Goal: Transaction & Acquisition: Book appointment/travel/reservation

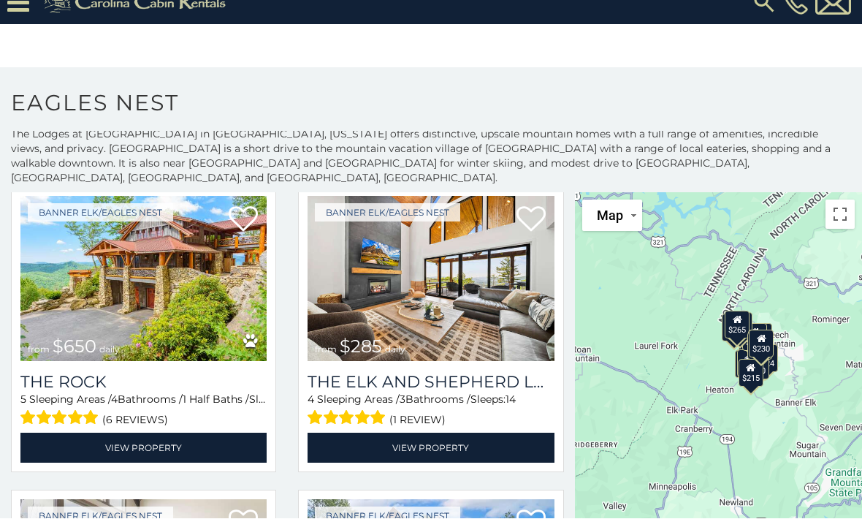
scroll to position [69, 0]
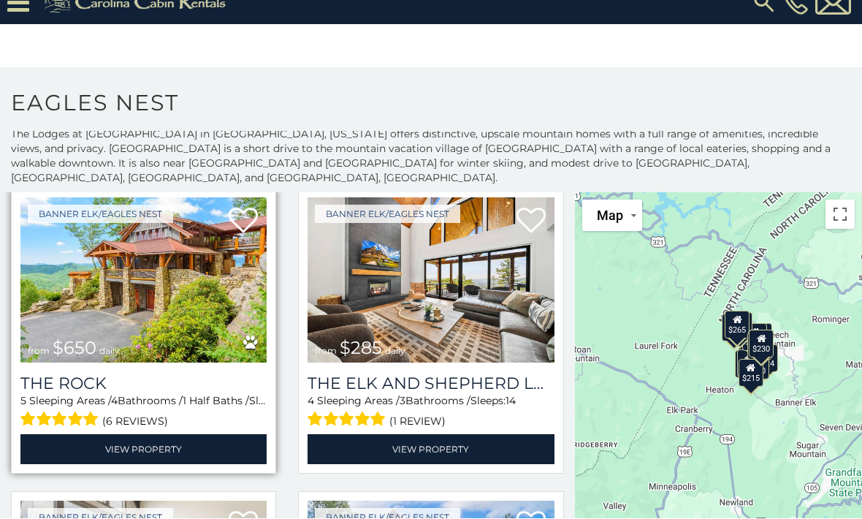
click at [109, 263] on img at bounding box center [143, 280] width 246 height 165
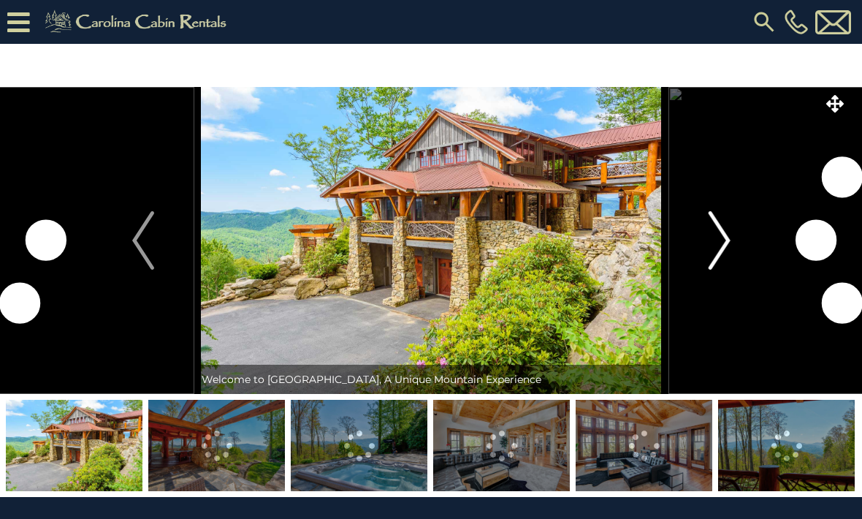
click at [725, 246] on img "Next" at bounding box center [719, 240] width 22 height 58
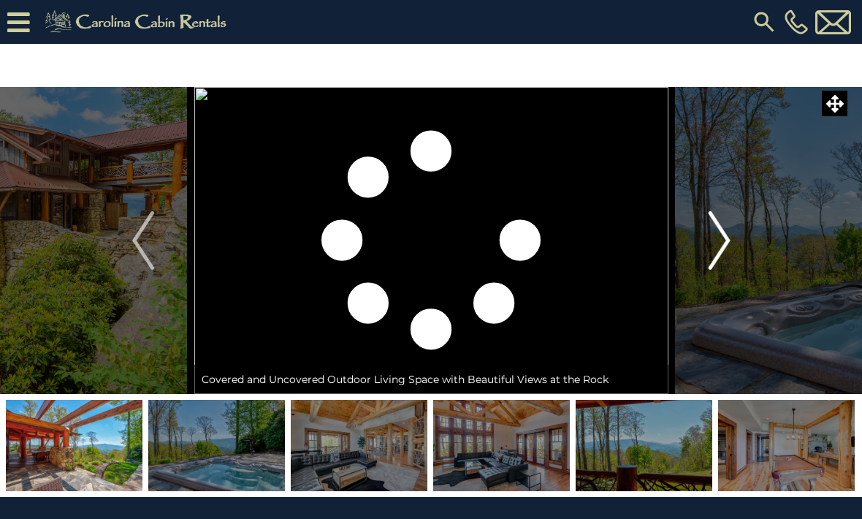
click at [724, 247] on img "Next" at bounding box center [719, 240] width 22 height 58
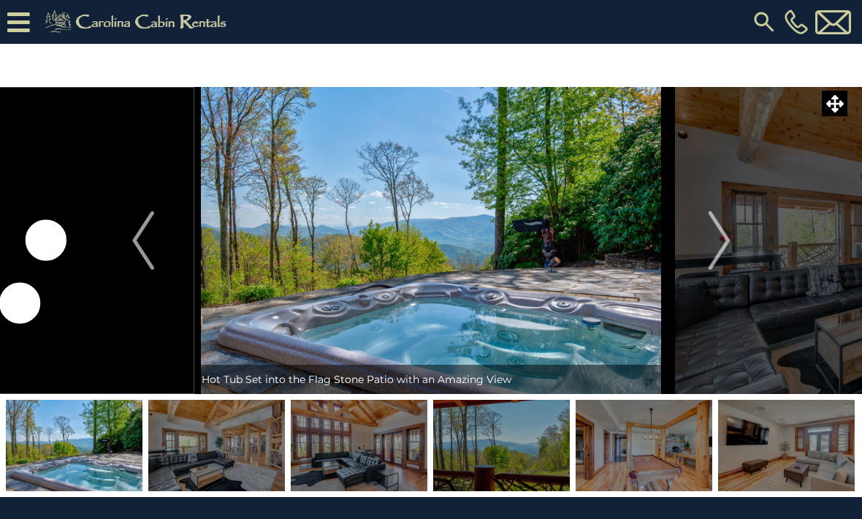
click at [110, 435] on img at bounding box center [74, 445] width 137 height 91
click at [207, 445] on img at bounding box center [216, 445] width 137 height 91
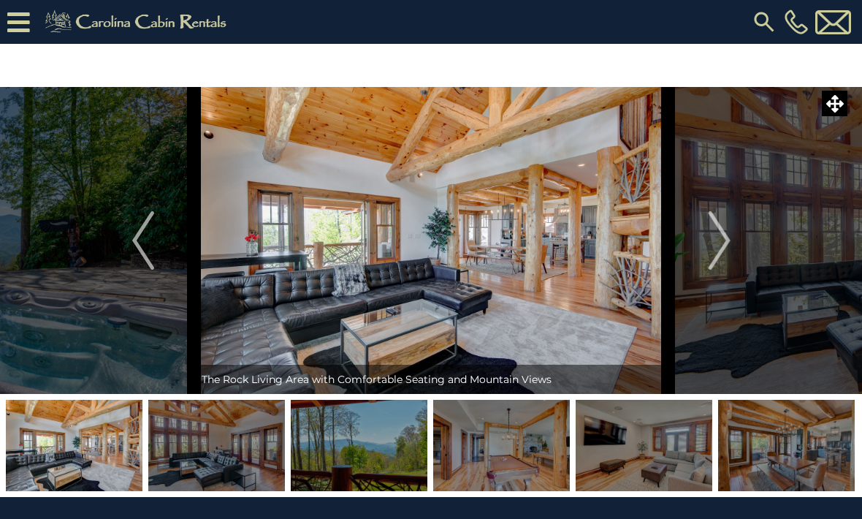
click at [68, 444] on img at bounding box center [74, 445] width 137 height 91
click at [150, 240] on img "Previous" at bounding box center [143, 240] width 22 height 58
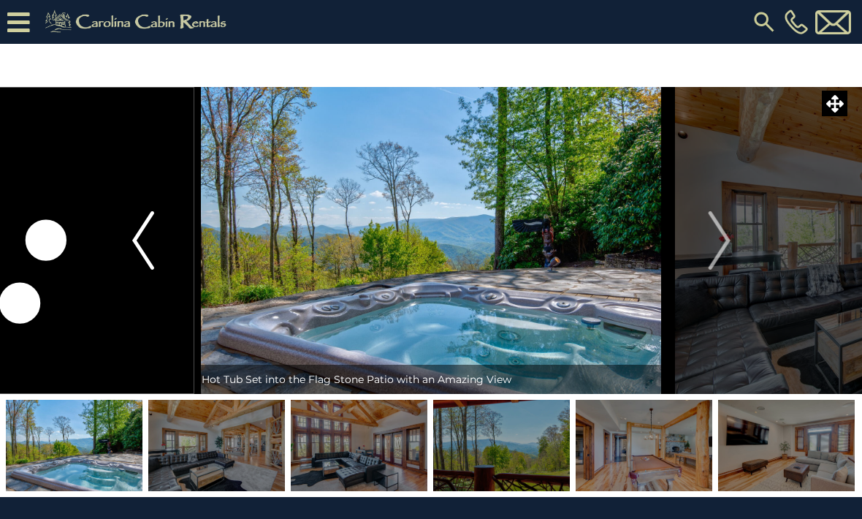
click at [151, 240] on img "Previous" at bounding box center [143, 240] width 22 height 58
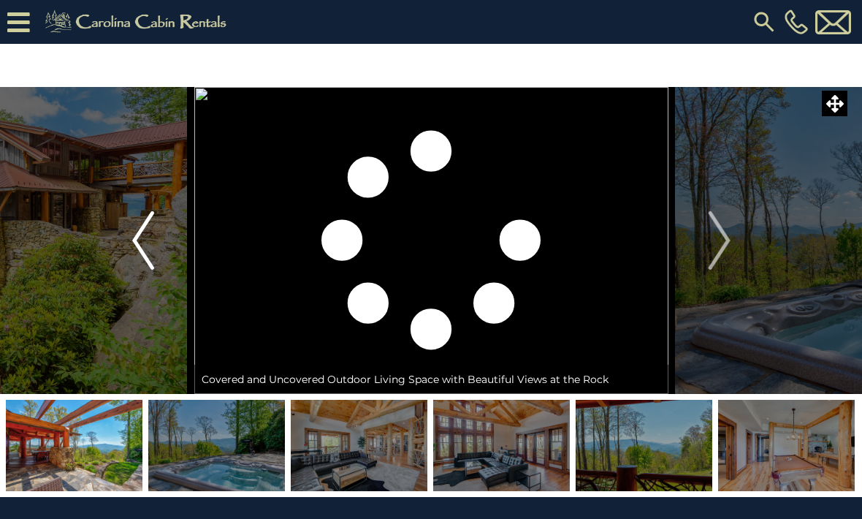
click at [144, 238] on img "Previous" at bounding box center [143, 240] width 22 height 58
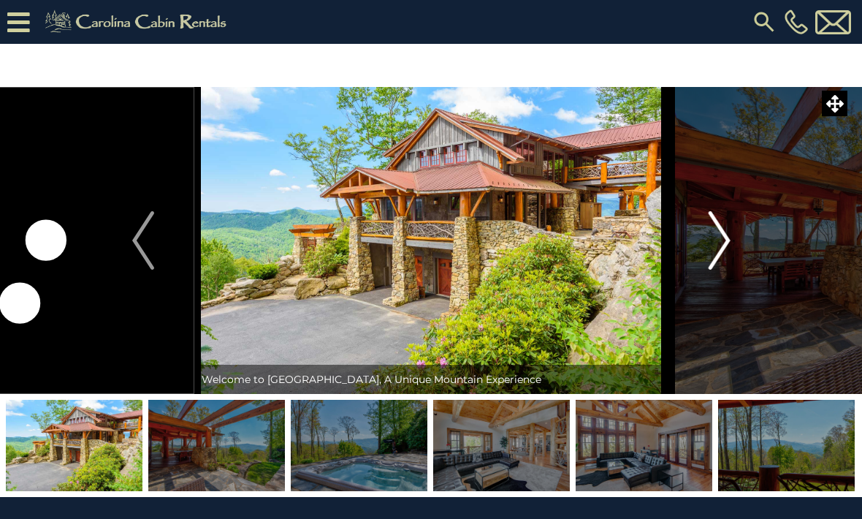
click at [726, 246] on img "Next" at bounding box center [719, 240] width 22 height 58
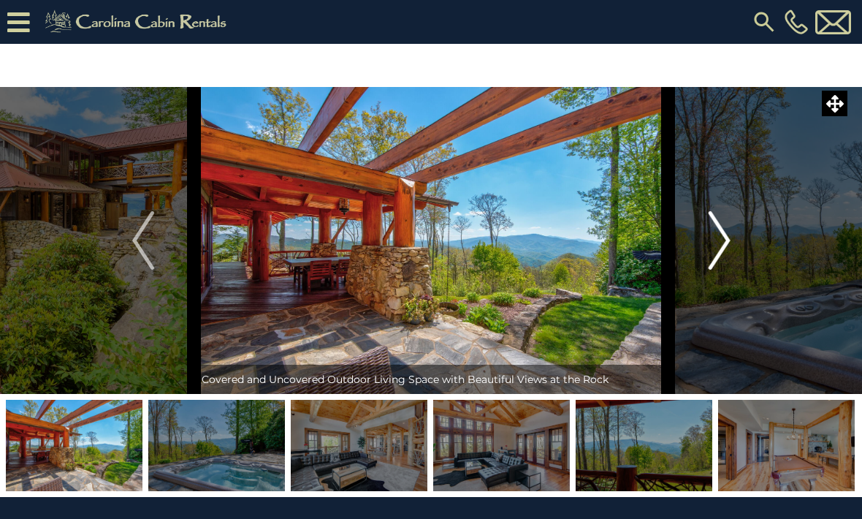
click at [723, 243] on img "Next" at bounding box center [719, 240] width 22 height 58
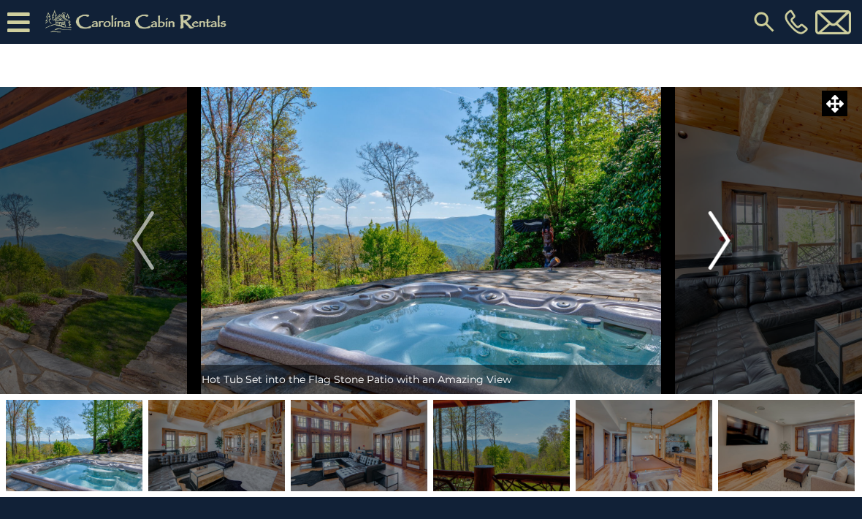
click at [725, 253] on img "Next" at bounding box center [719, 240] width 22 height 58
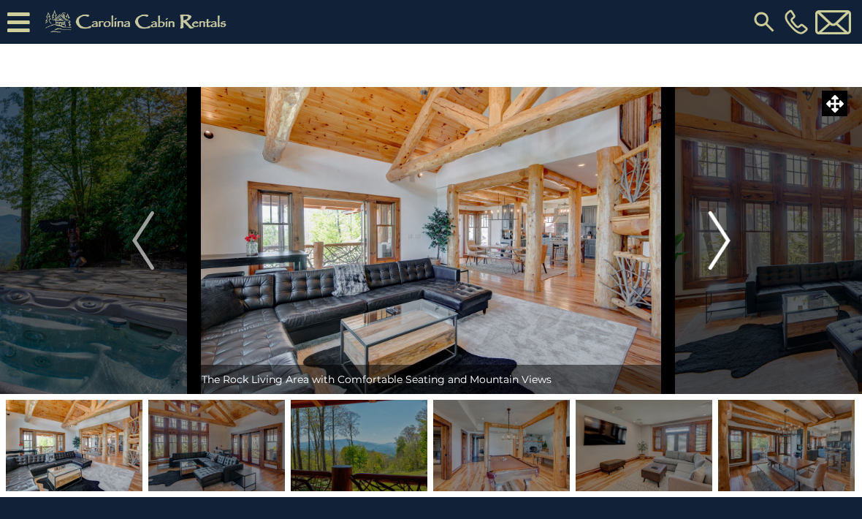
click at [725, 238] on img "Next" at bounding box center [719, 240] width 22 height 58
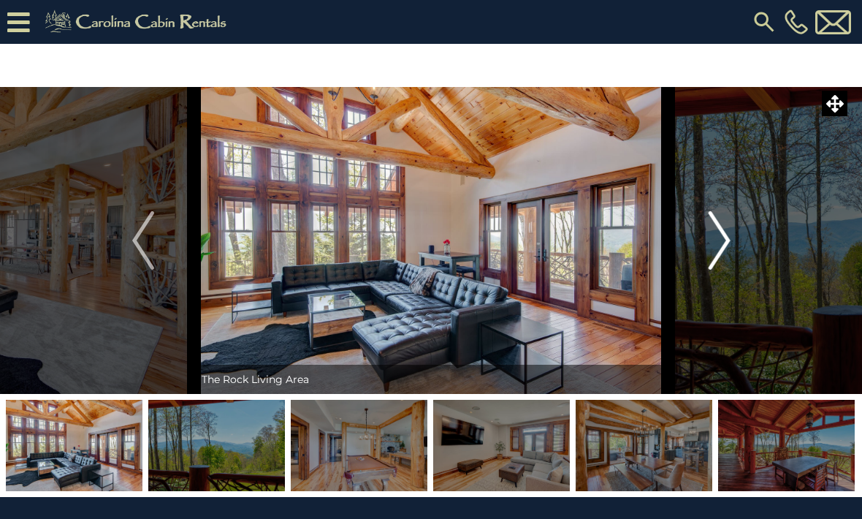
click at [726, 253] on img "Next" at bounding box center [719, 240] width 22 height 58
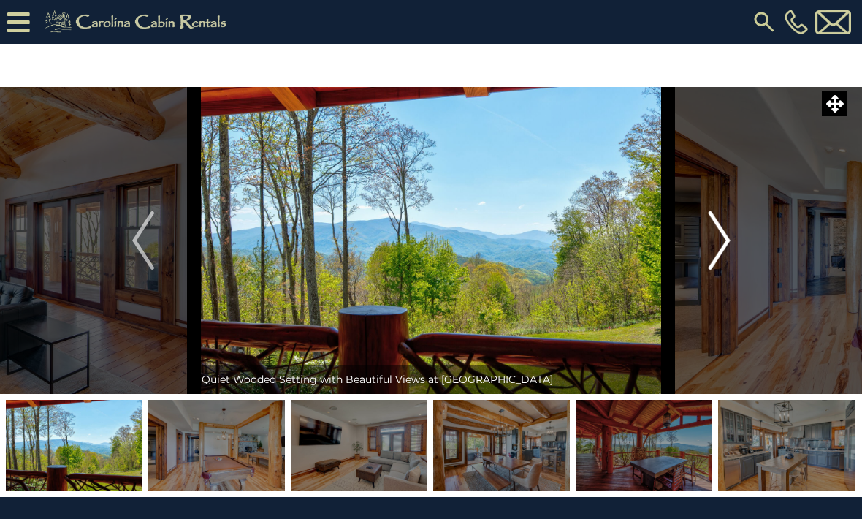
click at [723, 250] on img "Next" at bounding box center [719, 240] width 22 height 58
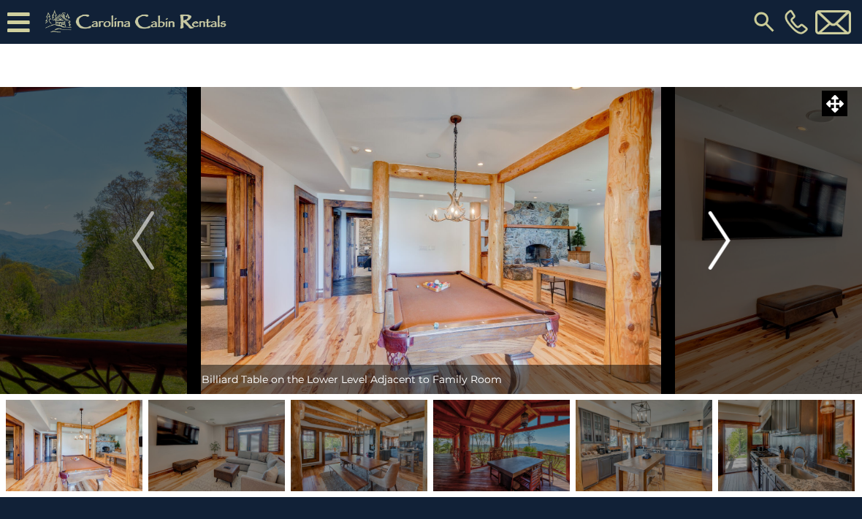
click at [726, 248] on img "Next" at bounding box center [719, 240] width 22 height 58
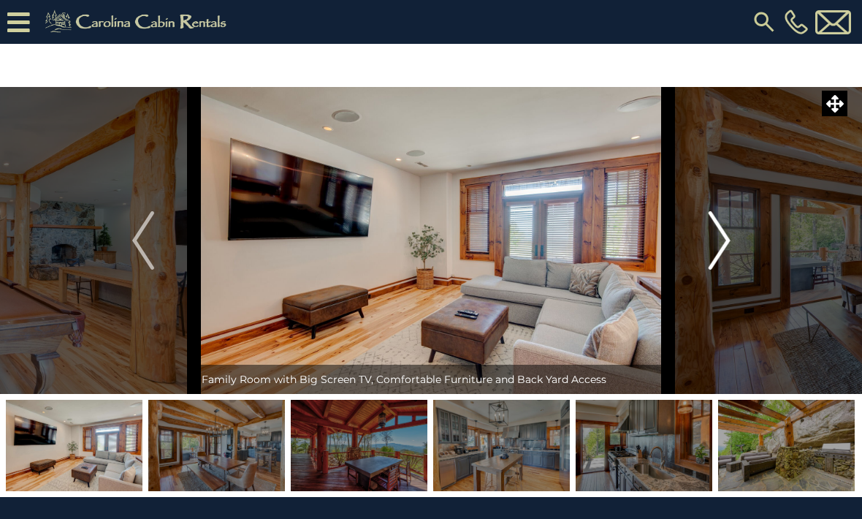
click at [720, 254] on img "Next" at bounding box center [719, 240] width 22 height 58
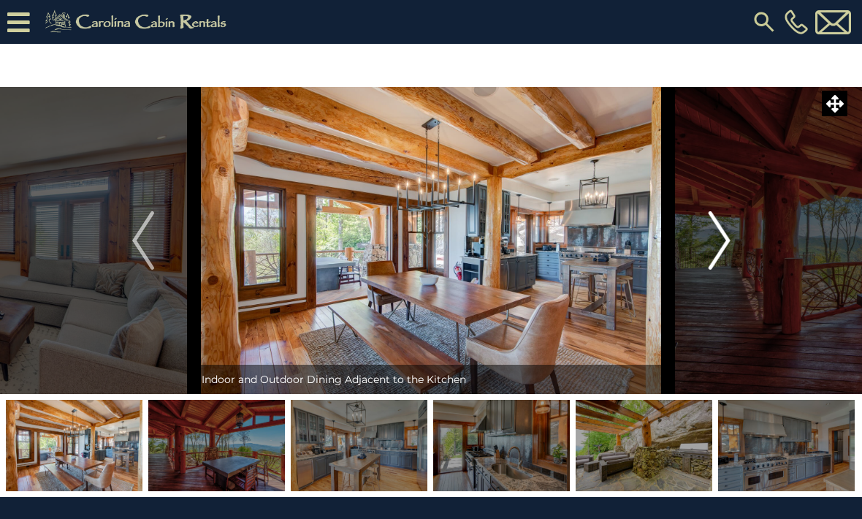
click at [720, 243] on img "Next" at bounding box center [719, 240] width 22 height 58
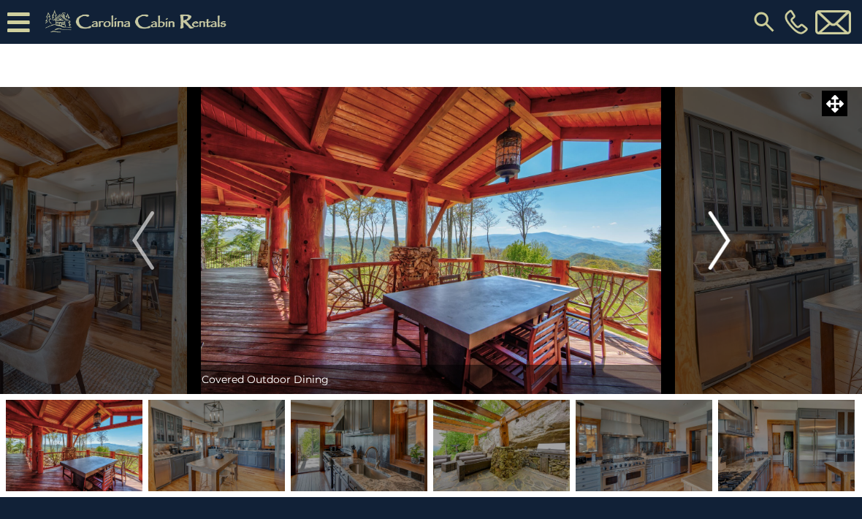
click at [718, 249] on img "Next" at bounding box center [719, 240] width 22 height 58
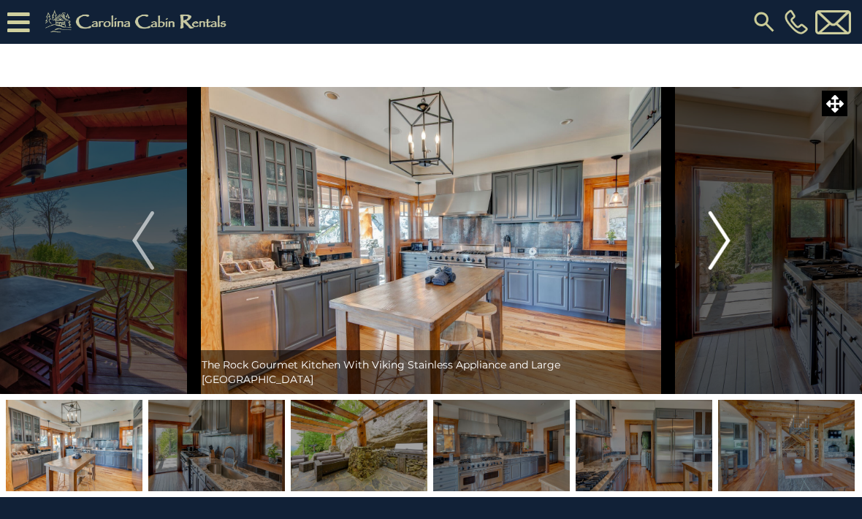
click at [726, 247] on img "Next" at bounding box center [719, 240] width 22 height 58
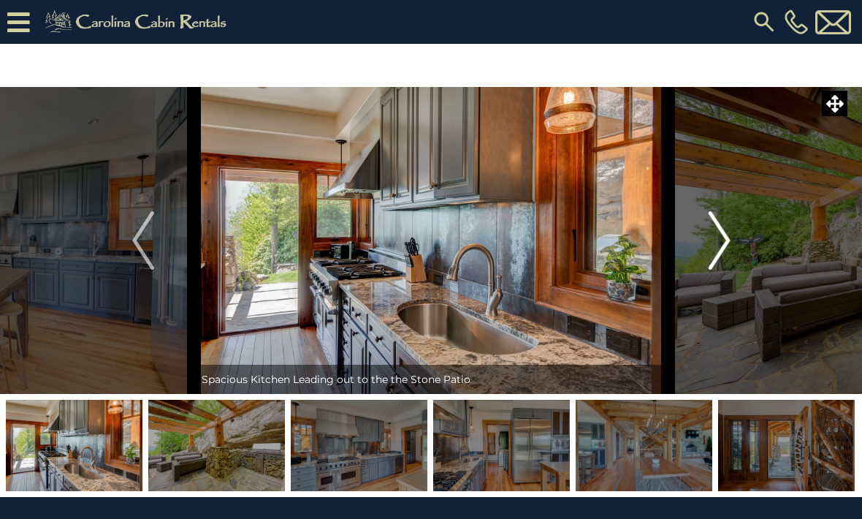
click at [717, 254] on img "Next" at bounding box center [719, 240] width 22 height 58
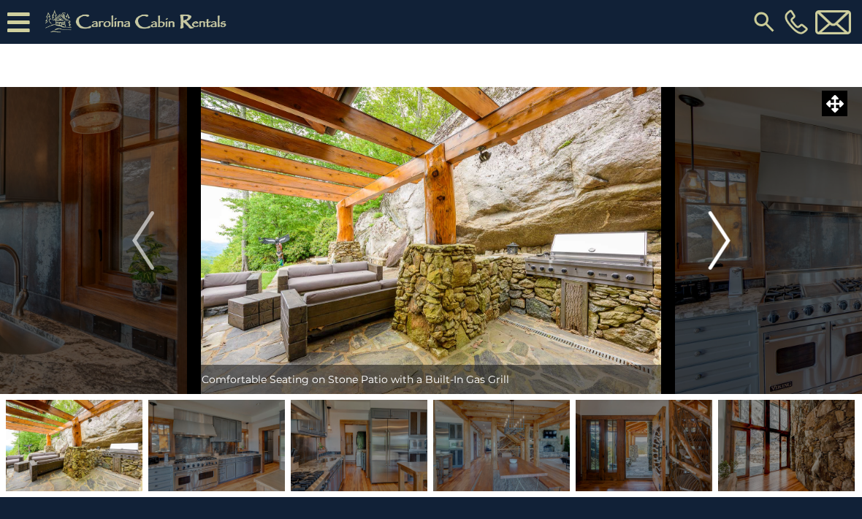
click at [724, 251] on img "Next" at bounding box center [719, 240] width 22 height 58
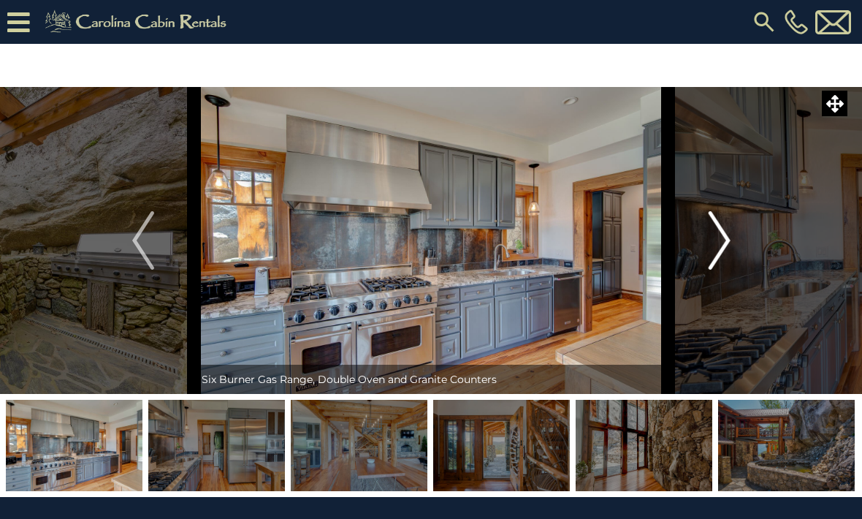
click at [726, 252] on img "Next" at bounding box center [719, 240] width 22 height 58
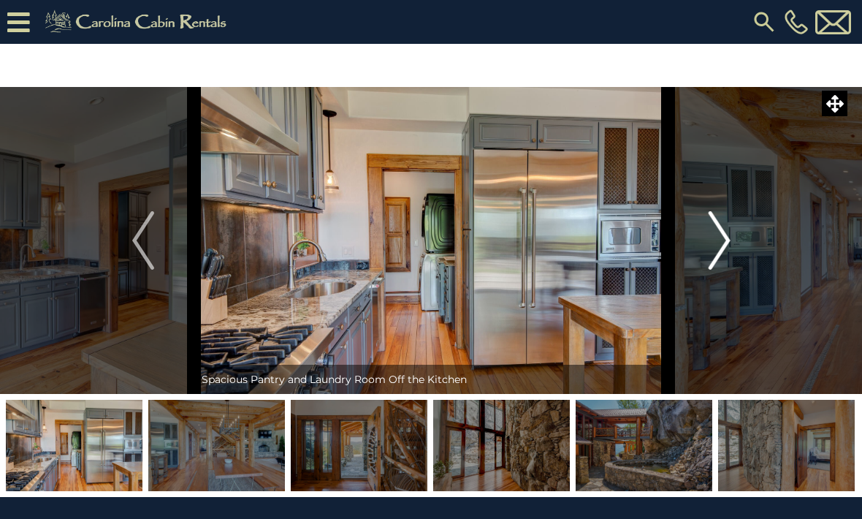
click at [724, 247] on img "Next" at bounding box center [719, 240] width 22 height 58
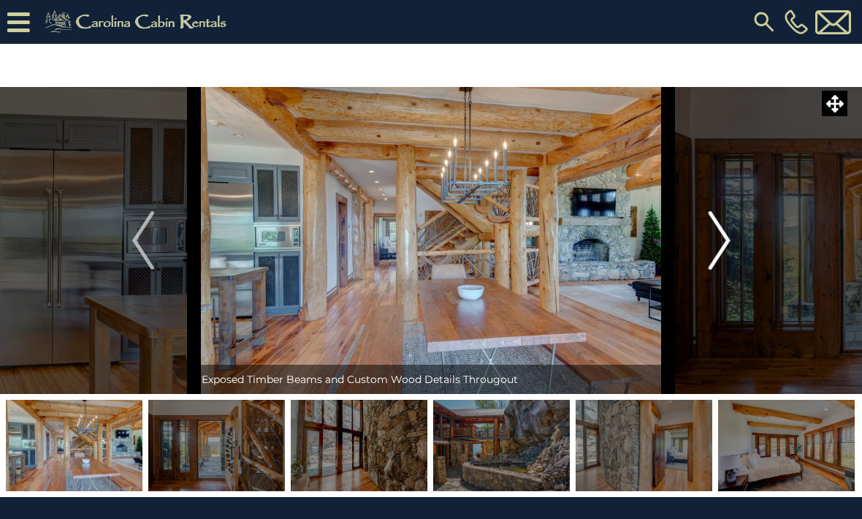
click at [723, 249] on img "Next" at bounding box center [719, 240] width 22 height 58
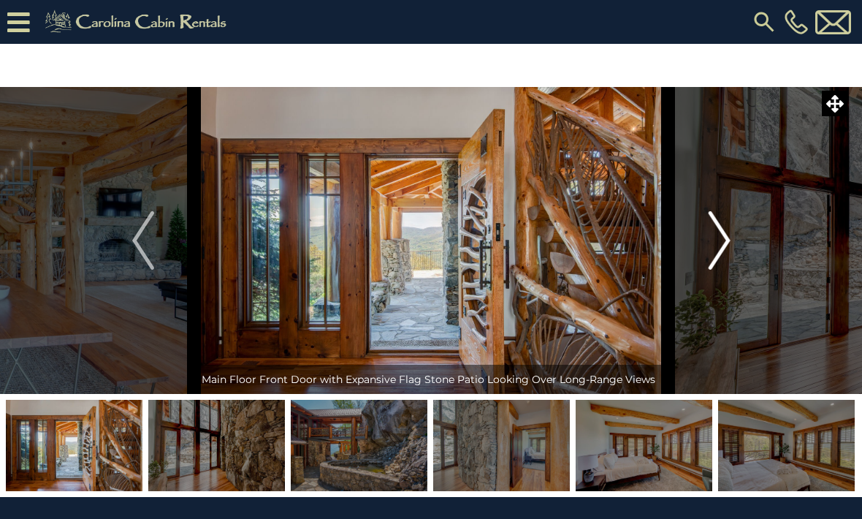
click at [720, 254] on img "Next" at bounding box center [719, 240] width 22 height 58
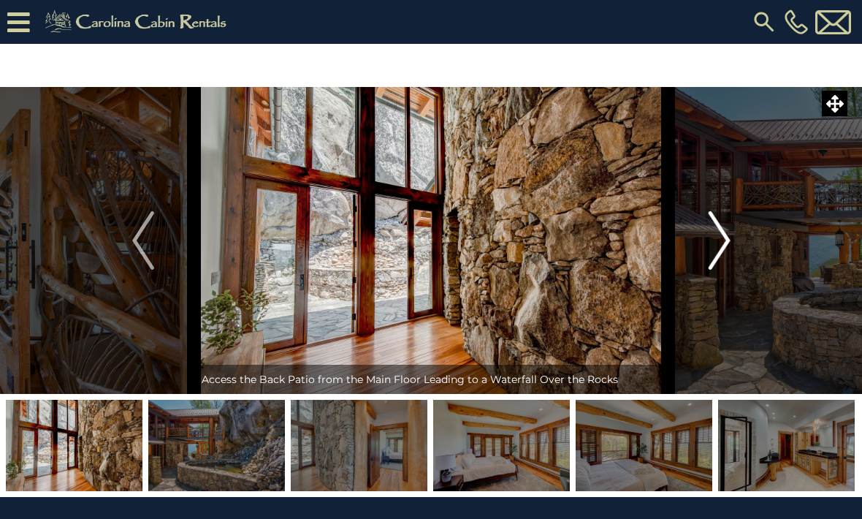
click at [722, 254] on img "Next" at bounding box center [719, 240] width 22 height 58
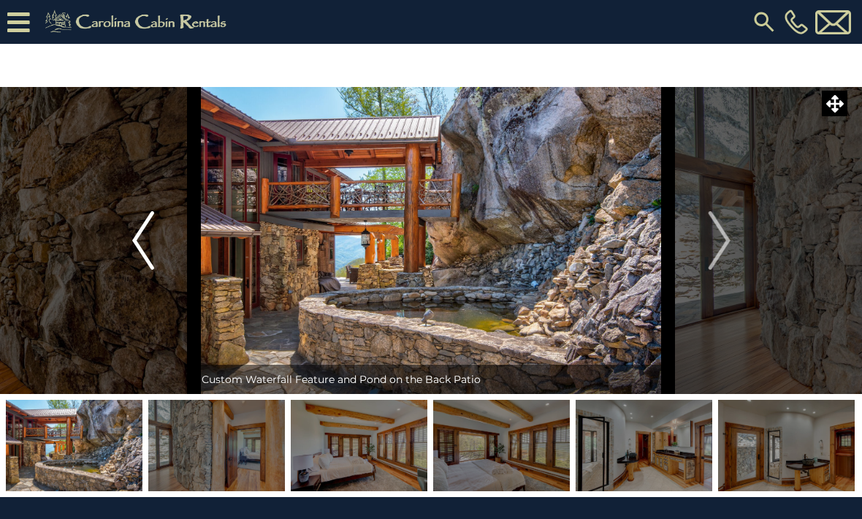
click at [161, 246] on button "Previous" at bounding box center [143, 240] width 102 height 307
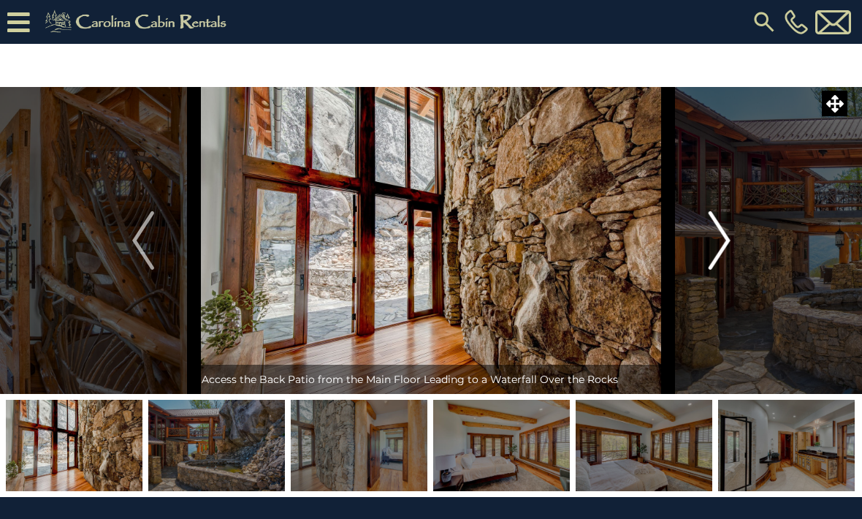
click at [727, 246] on img "Next" at bounding box center [719, 240] width 22 height 58
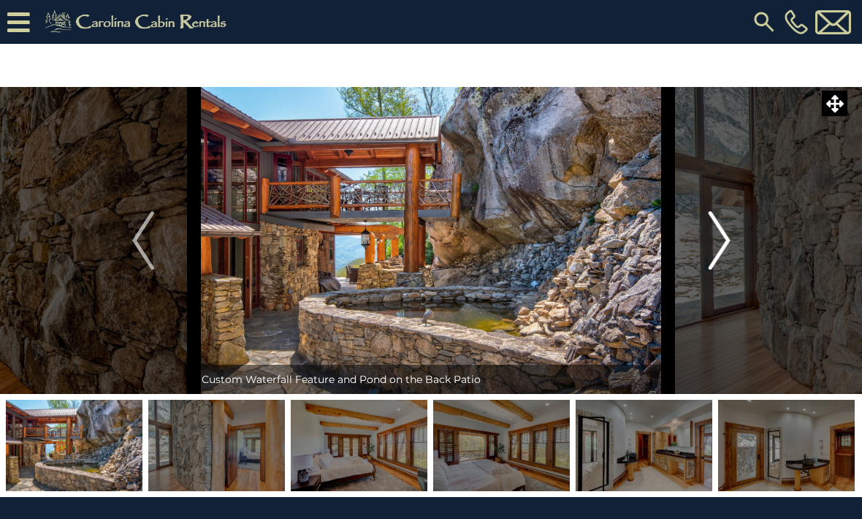
click at [724, 243] on img "Next" at bounding box center [719, 240] width 22 height 58
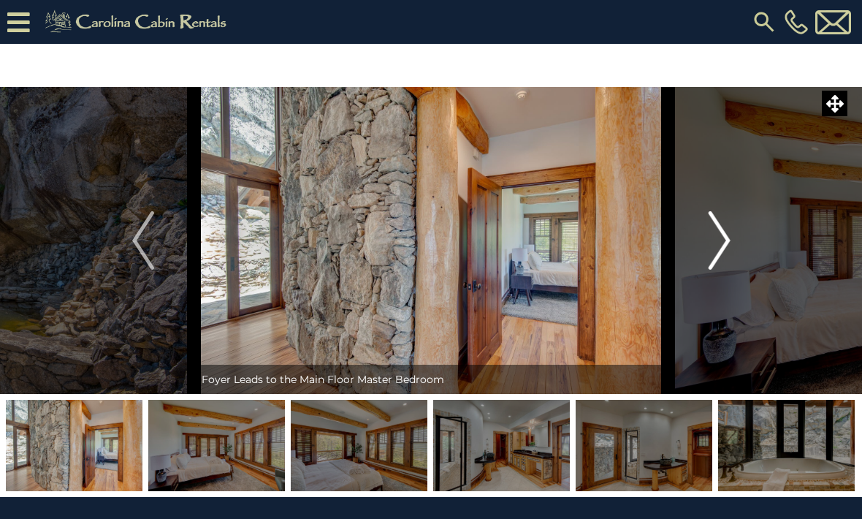
click at [726, 243] on img "Next" at bounding box center [719, 240] width 22 height 58
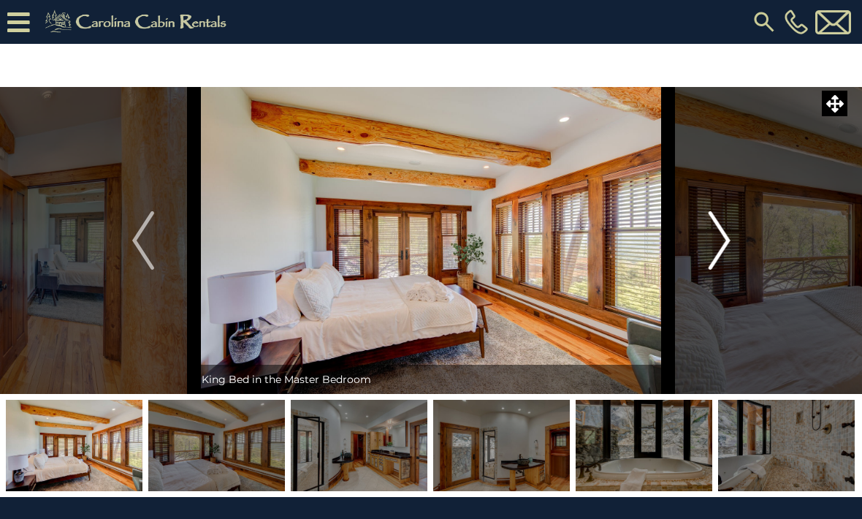
click at [723, 244] on img "Next" at bounding box center [719, 240] width 22 height 58
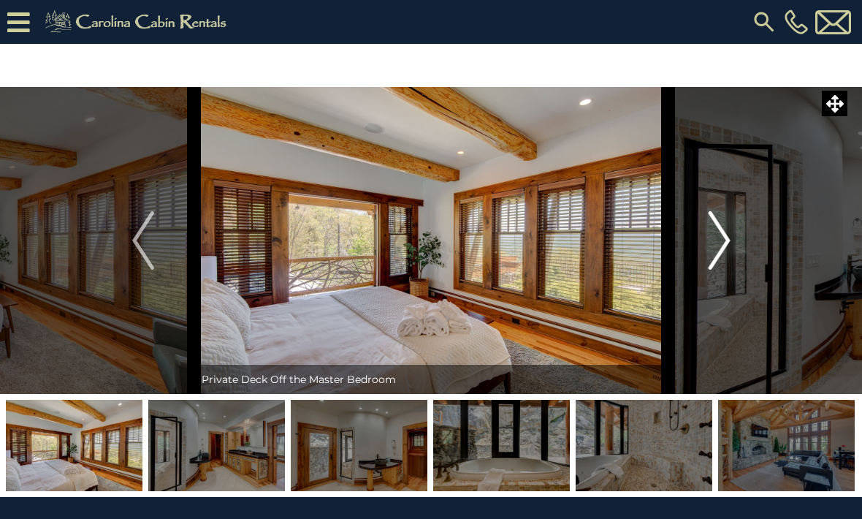
click at [728, 244] on img "Next" at bounding box center [719, 240] width 22 height 58
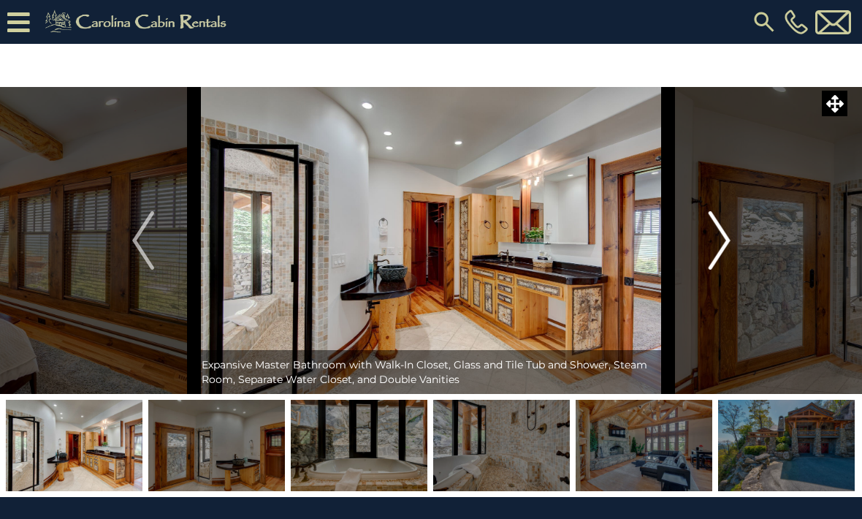
click at [724, 251] on img "Next" at bounding box center [719, 240] width 22 height 58
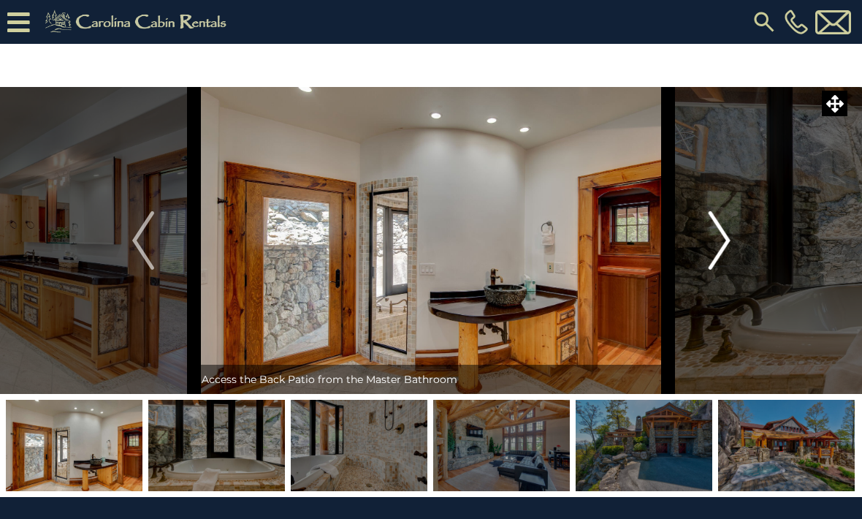
click at [720, 254] on img "Next" at bounding box center [719, 240] width 22 height 58
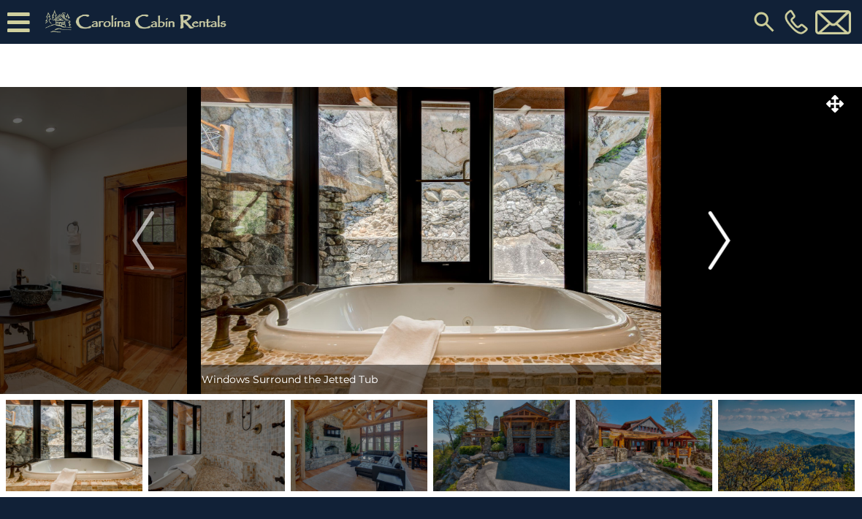
click at [722, 246] on img "Next" at bounding box center [719, 240] width 22 height 58
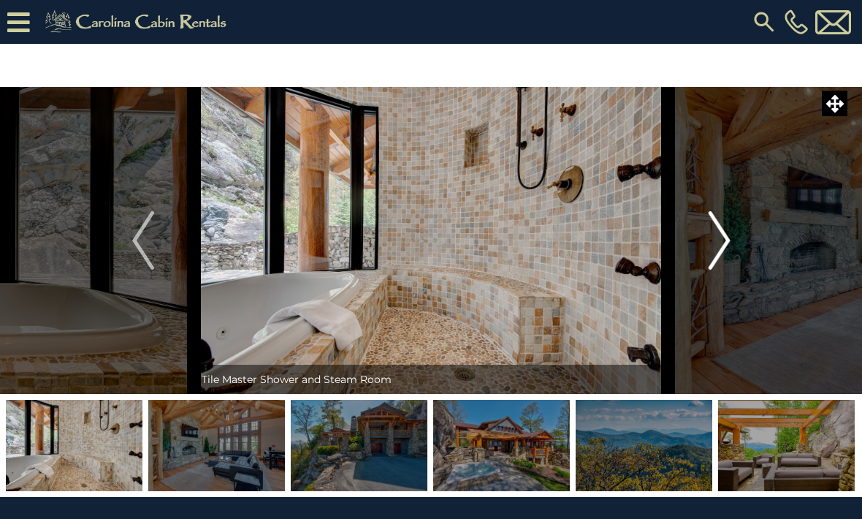
click at [723, 245] on img "Next" at bounding box center [719, 240] width 22 height 58
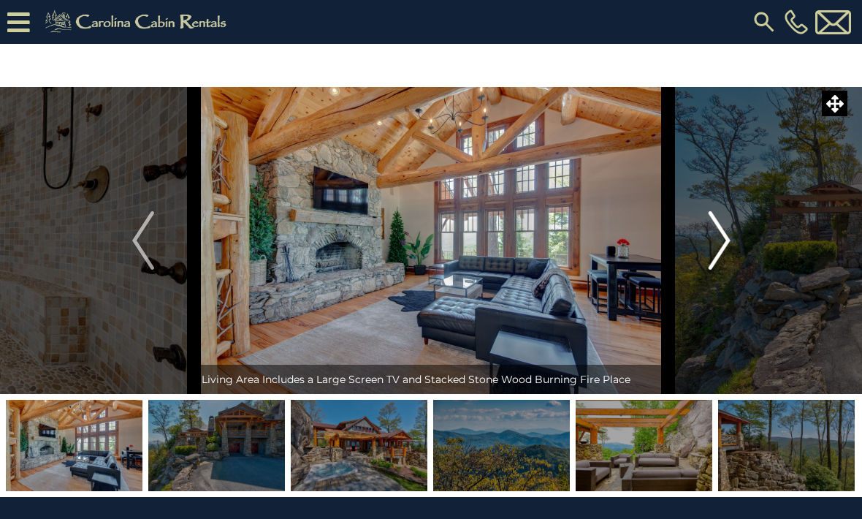
click at [723, 248] on img "Next" at bounding box center [719, 240] width 22 height 58
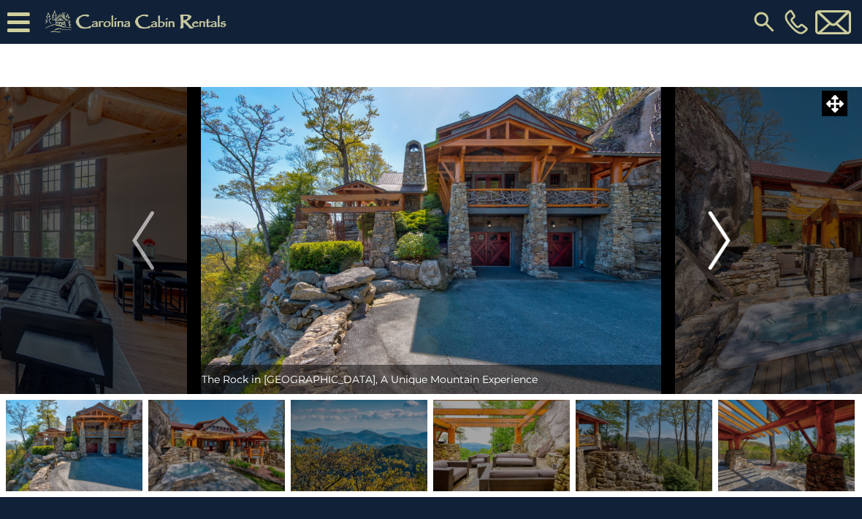
click at [729, 244] on img "Next" at bounding box center [719, 240] width 22 height 58
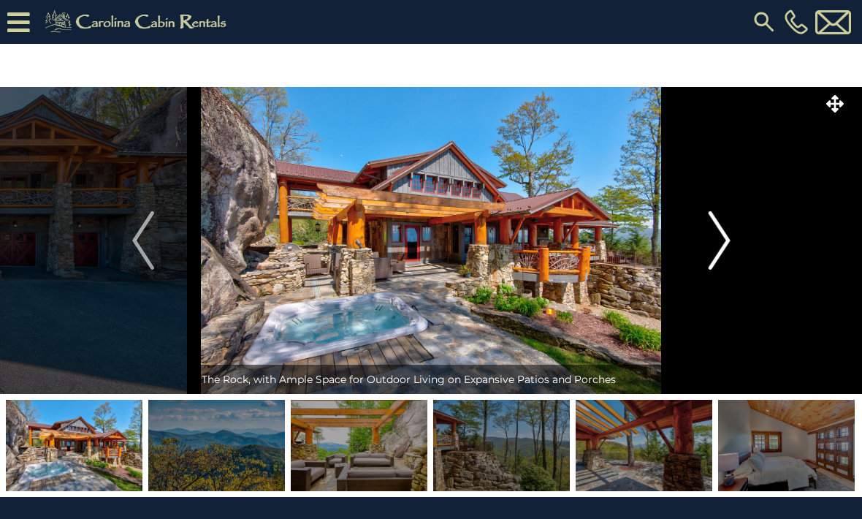
click at [723, 241] on img "Next" at bounding box center [719, 240] width 22 height 58
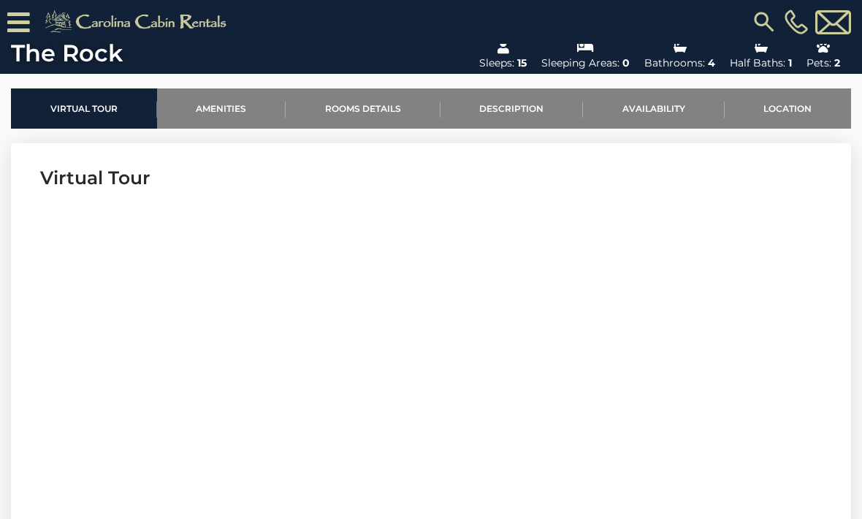
scroll to position [479, 0]
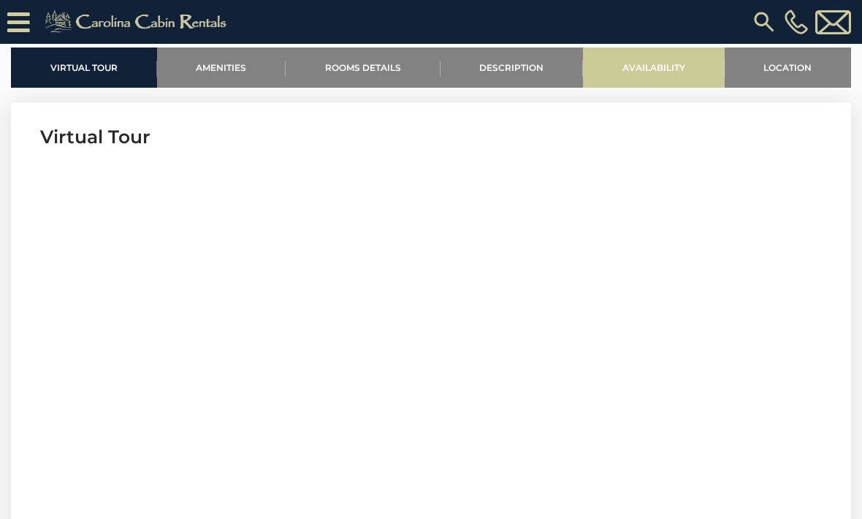
click at [660, 64] on link "Availability" at bounding box center [654, 67] width 142 height 40
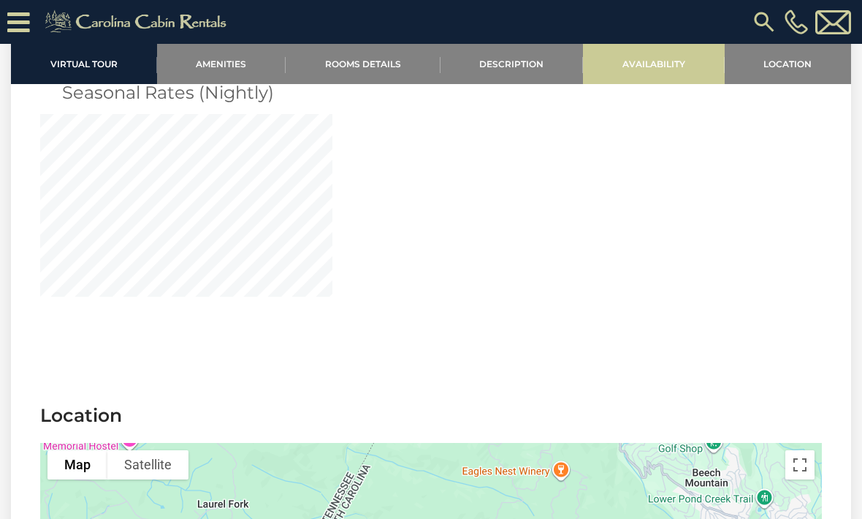
scroll to position [3825, 0]
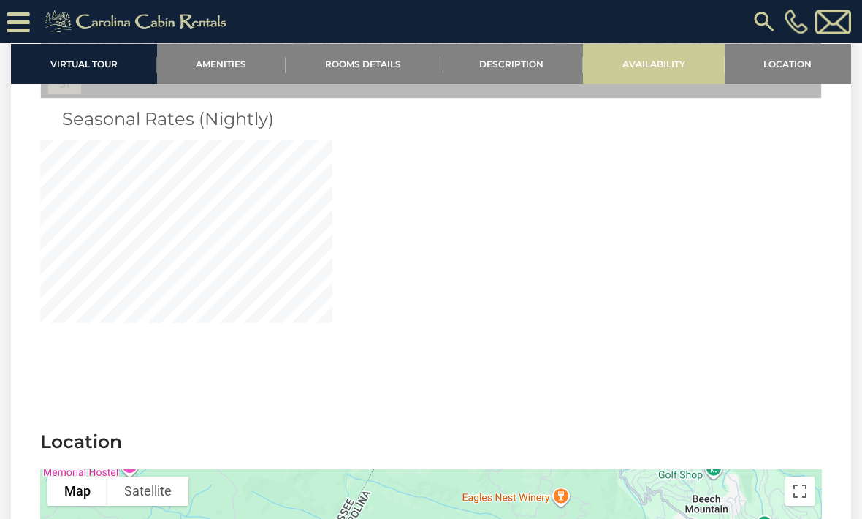
click at [659, 64] on link "Availability" at bounding box center [654, 64] width 142 height 40
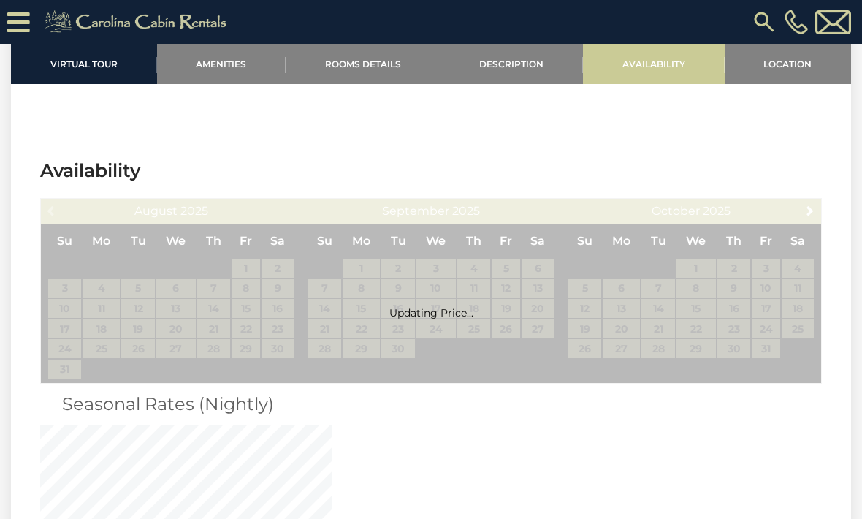
scroll to position [3526, 0]
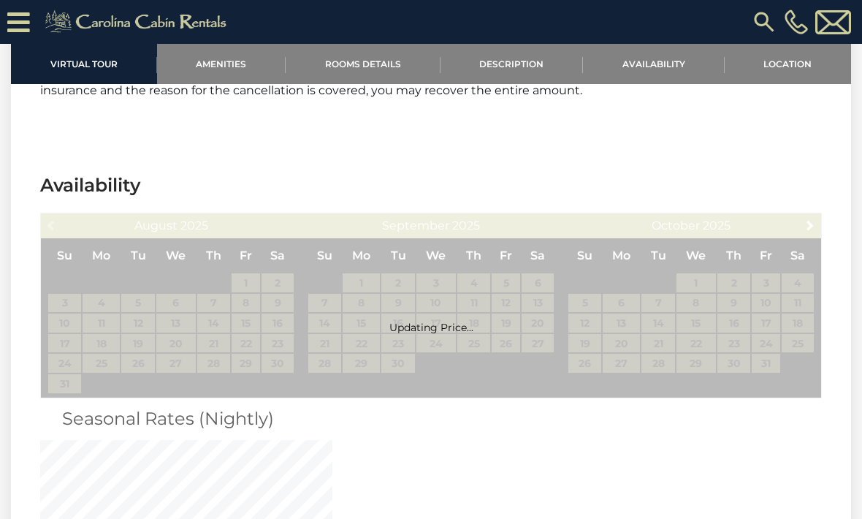
click at [817, 213] on div "Updating Price..." at bounding box center [431, 306] width 782 height 186
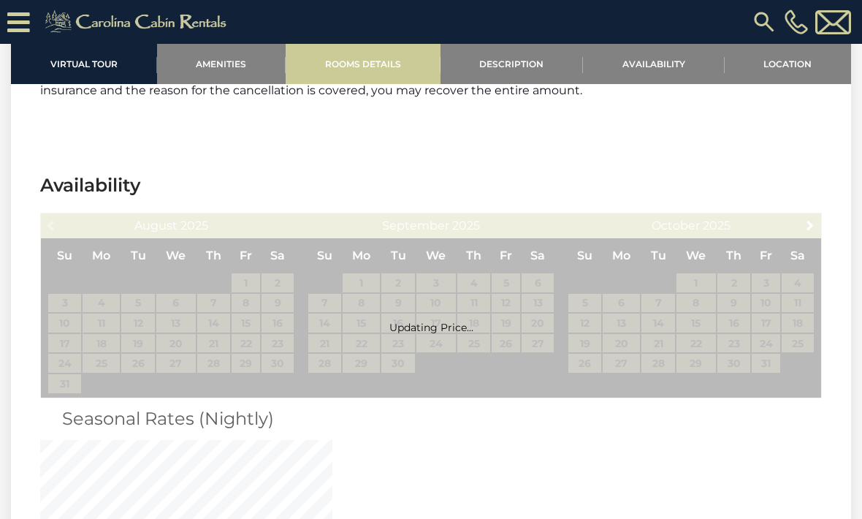
click at [362, 82] on link "Rooms Details" at bounding box center [363, 64] width 155 height 40
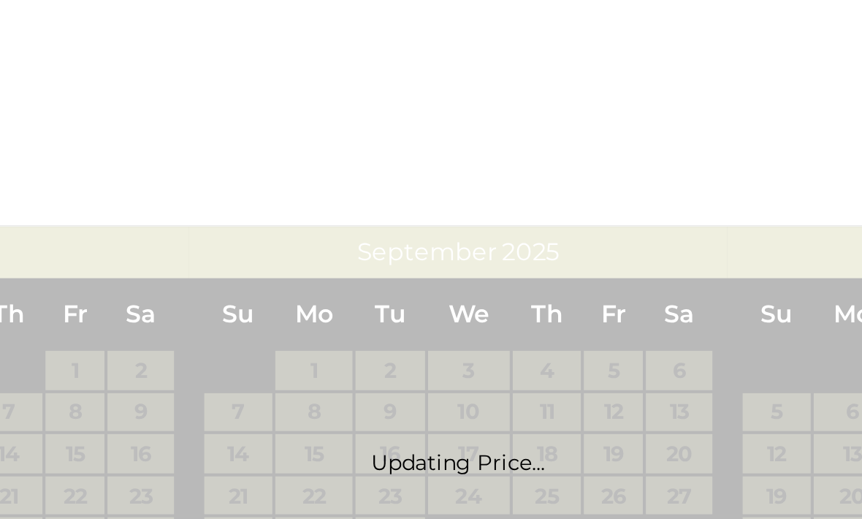
scroll to position [3459, 0]
click at [292, 461] on div "Updating Price..." at bounding box center [431, 467] width 782 height 13
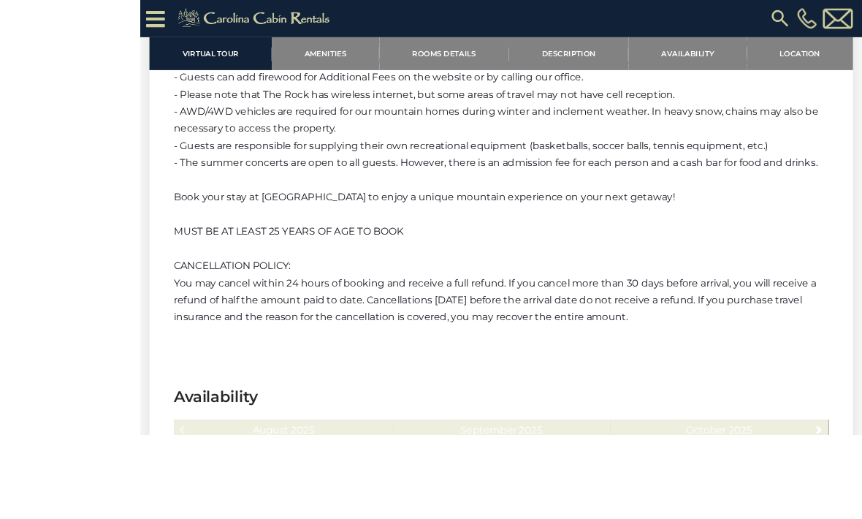
scroll to position [3312, 0]
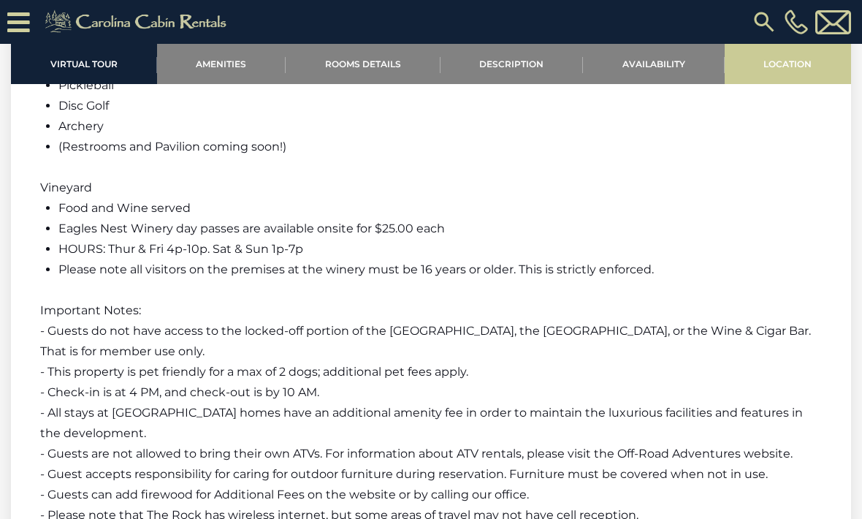
click at [789, 66] on link "Location" at bounding box center [788, 64] width 127 height 40
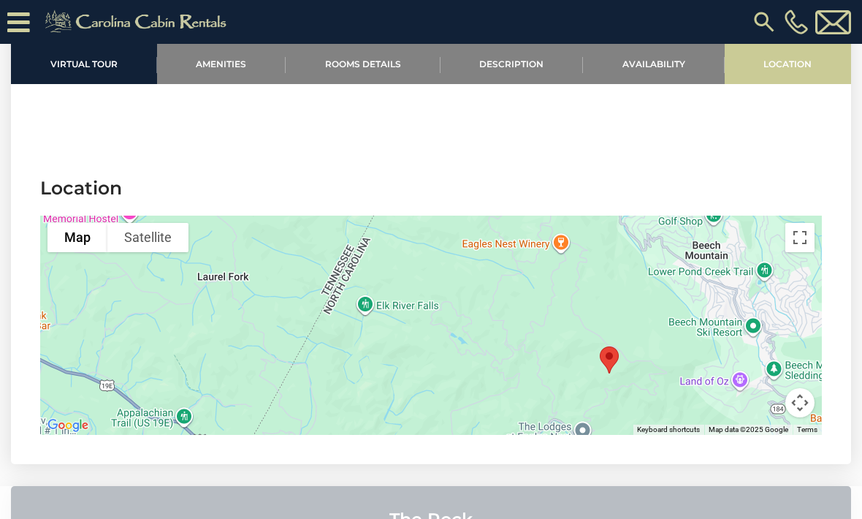
scroll to position [4155, 0]
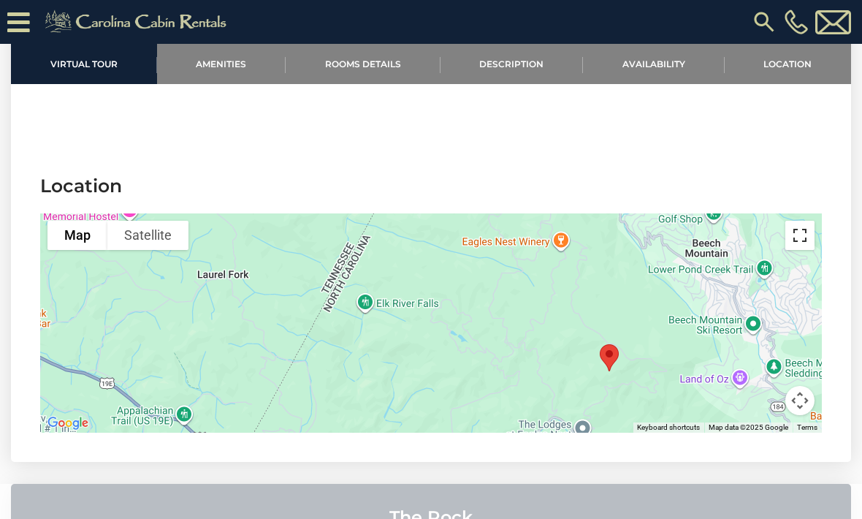
click at [802, 221] on button "Toggle fullscreen view" at bounding box center [799, 235] width 29 height 29
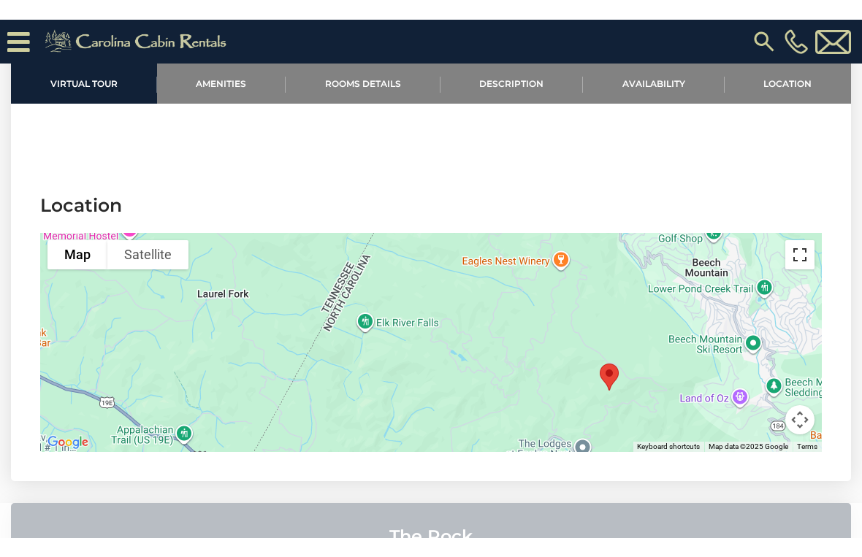
scroll to position [18, 0]
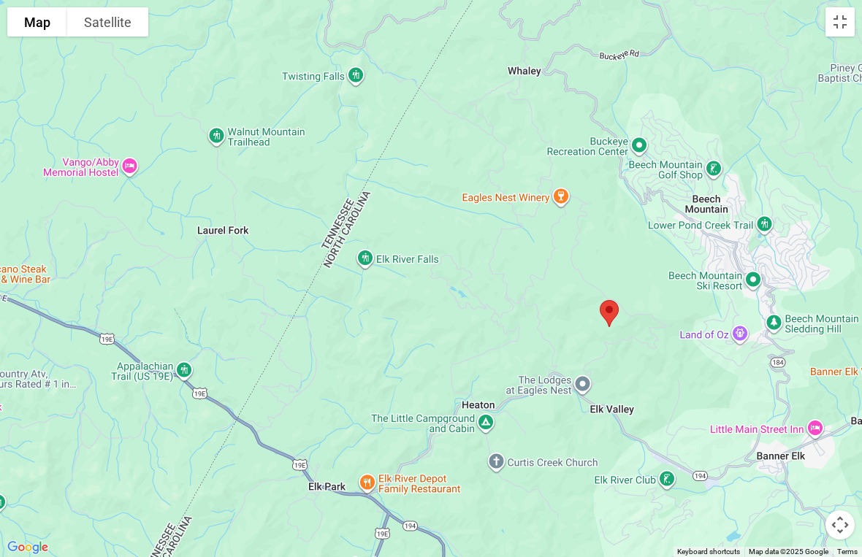
click at [120, 23] on button "Satellite" at bounding box center [107, 21] width 81 height 29
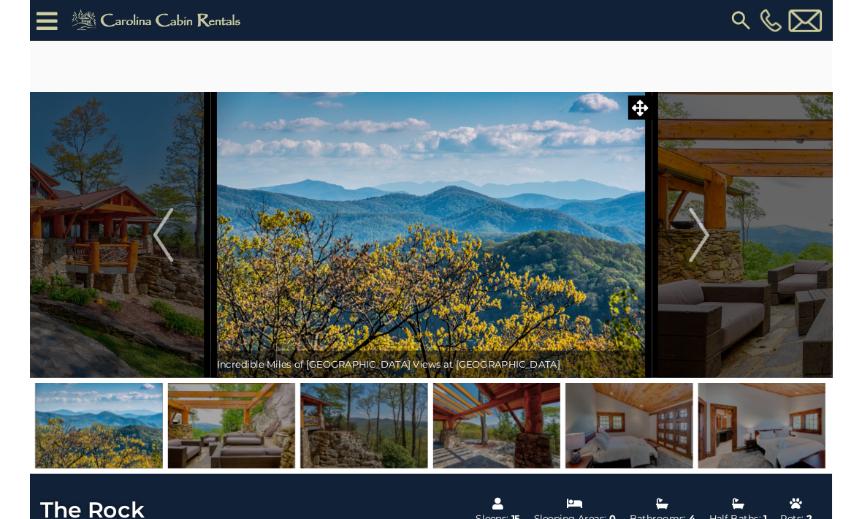
scroll to position [4155, 0]
